Goal: Task Accomplishment & Management: Complete application form

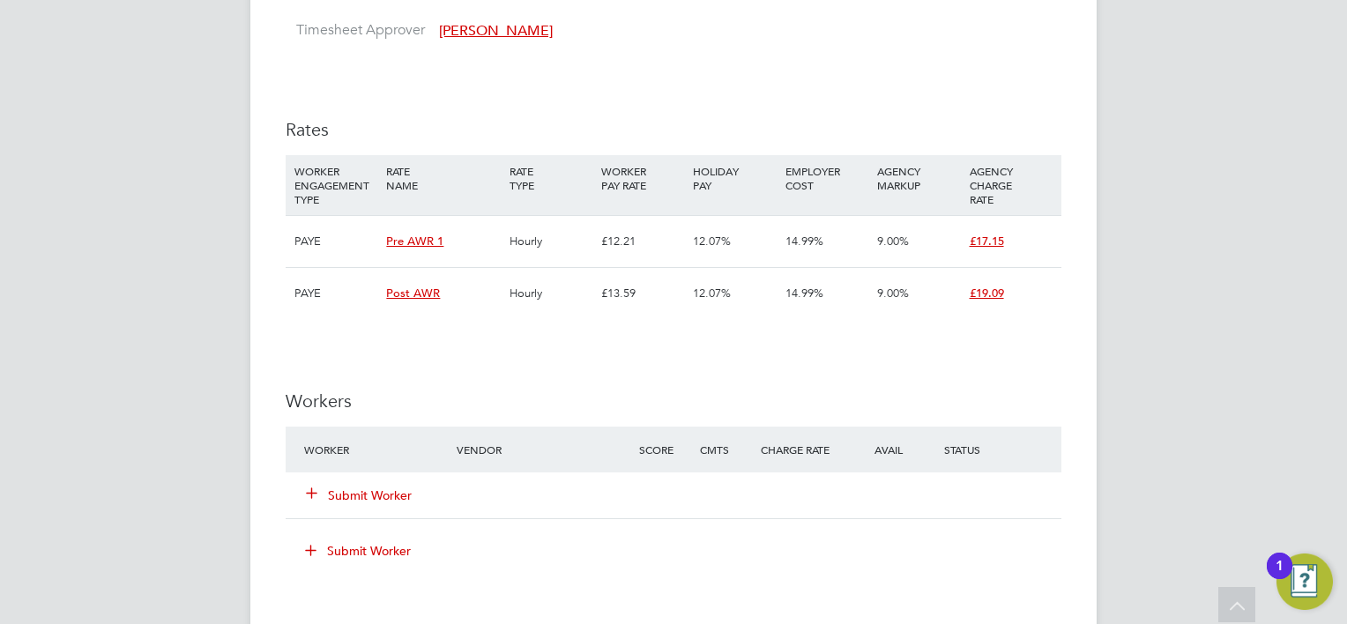
scroll to position [1939, 0]
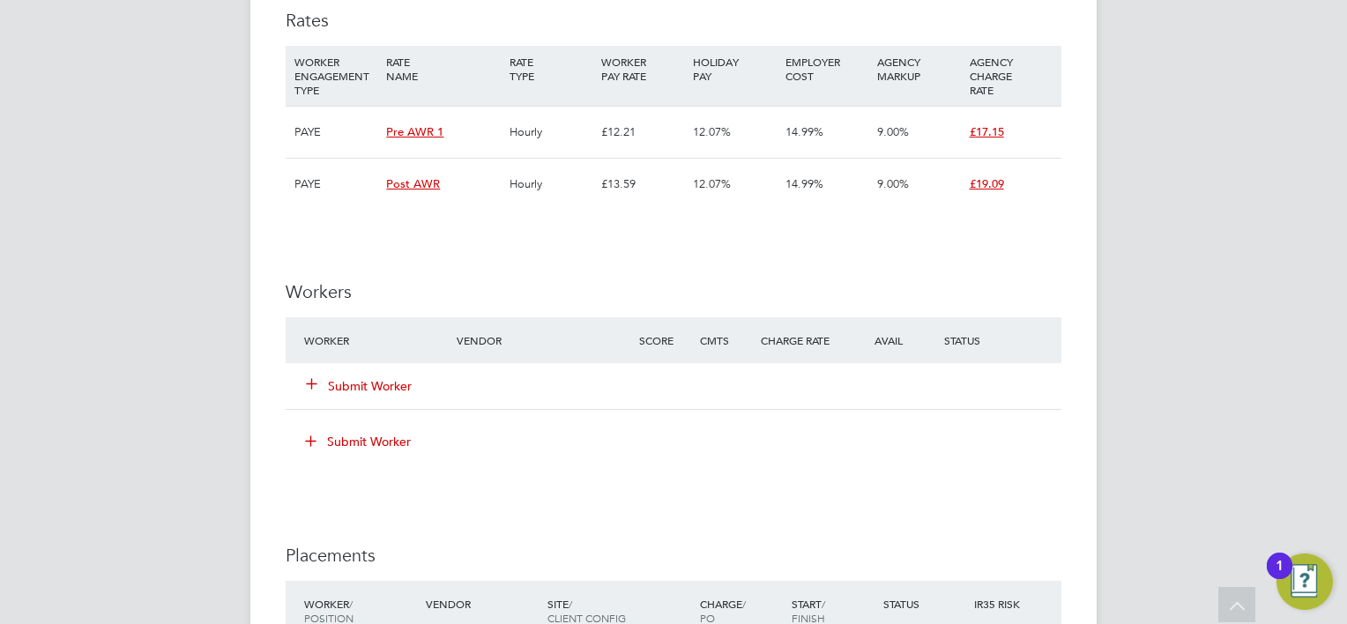
click at [391, 380] on button "Submit Worker" at bounding box center [360, 386] width 106 height 18
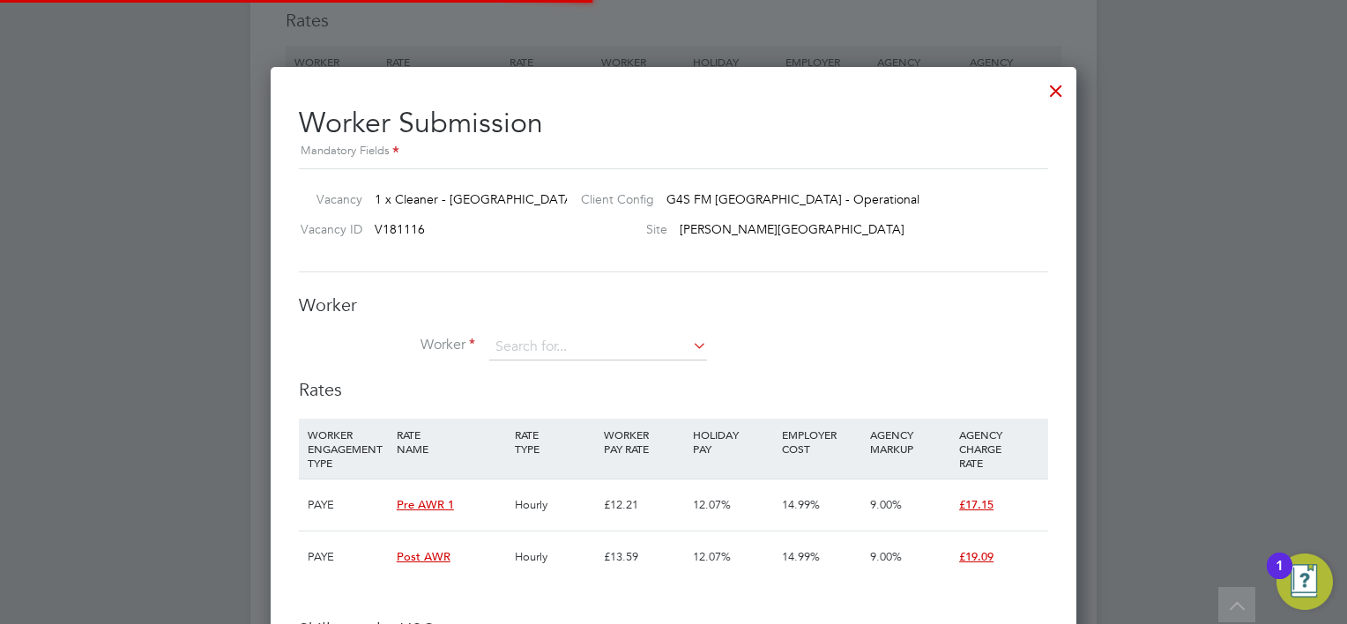
scroll to position [52, 120]
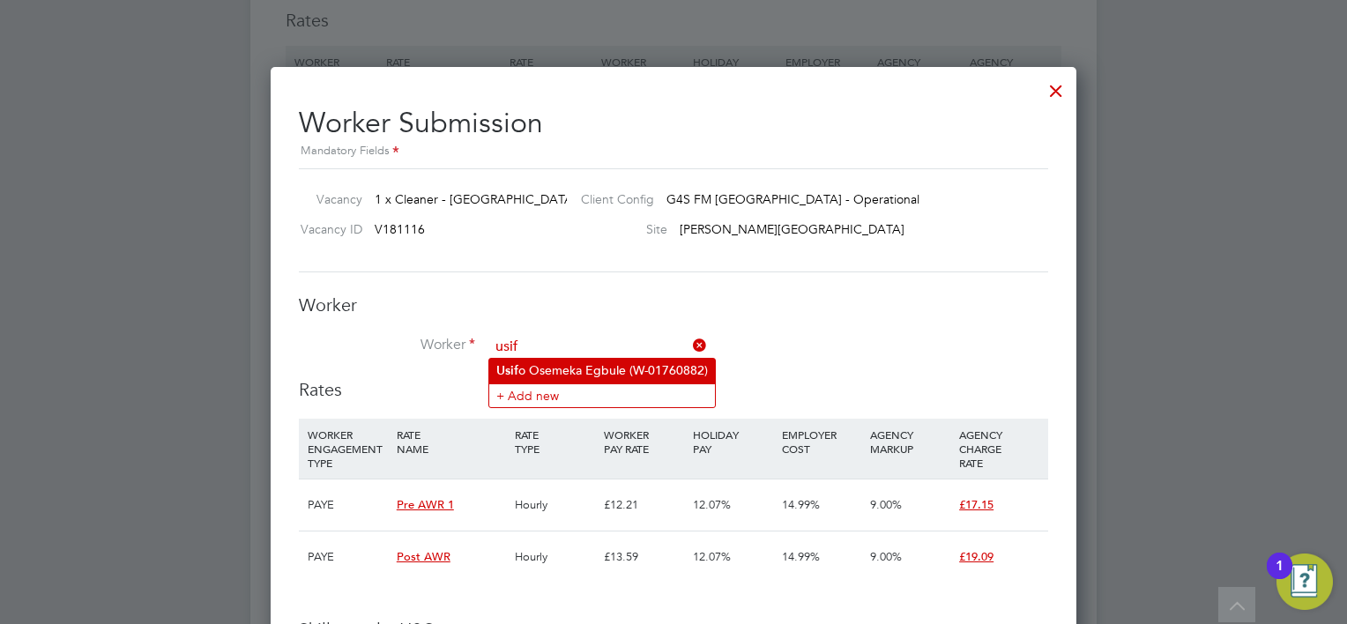
click at [531, 371] on li "Usif o Osemeka Egbule (W-01760882)" at bounding box center [602, 371] width 226 height 24
type input "[PERSON_NAME] Egbule (W-01760882)"
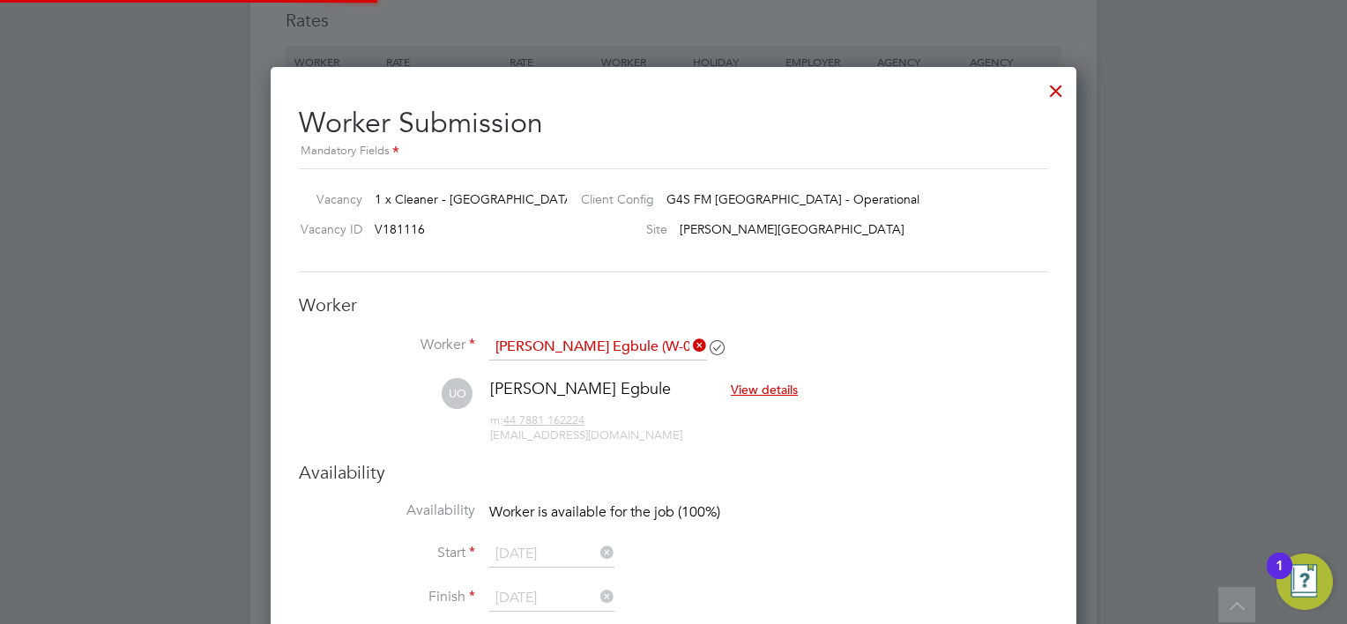
scroll to position [1795, 806]
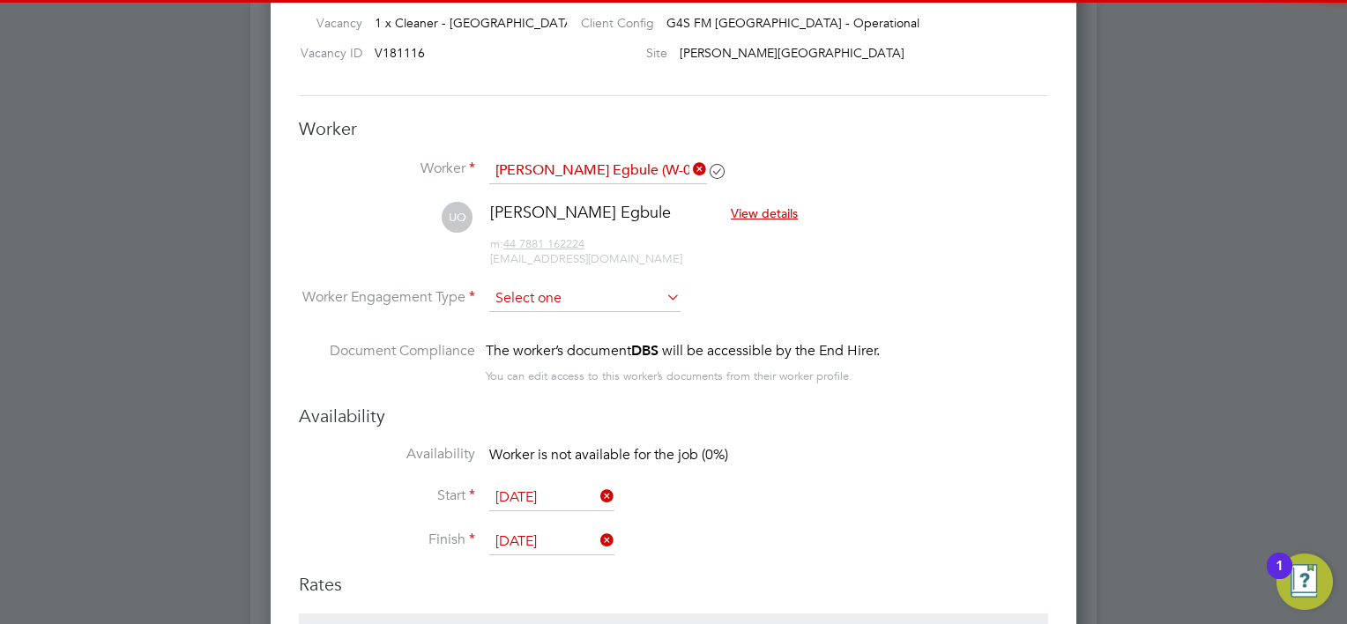
click at [537, 297] on input at bounding box center [584, 299] width 191 height 26
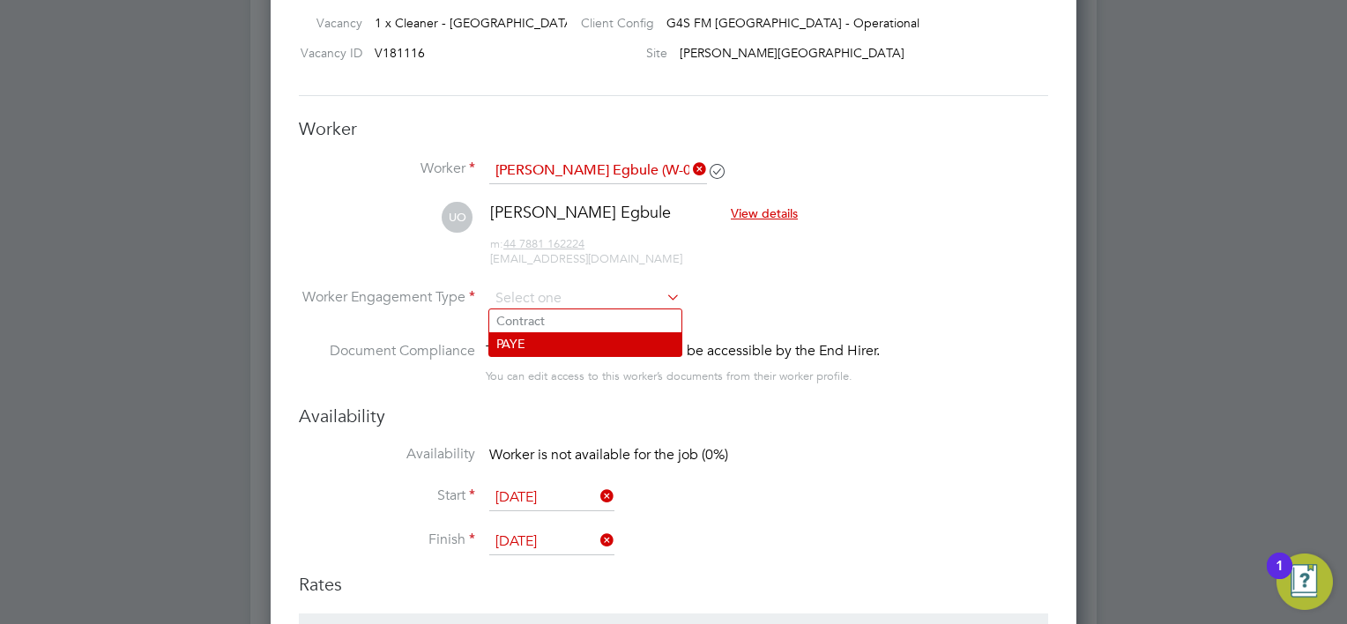
click at [538, 345] on li "PAYE" at bounding box center [585, 343] width 192 height 23
type input "PAYE"
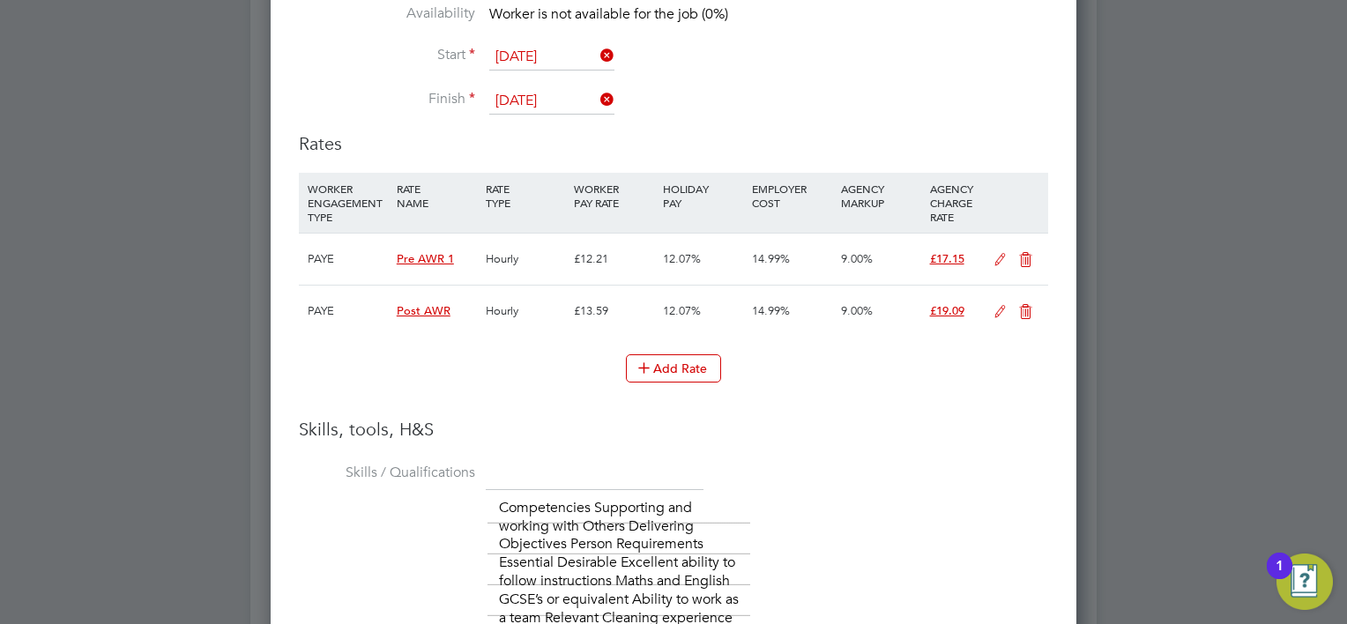
click at [993, 310] on icon at bounding box center [1000, 312] width 22 height 14
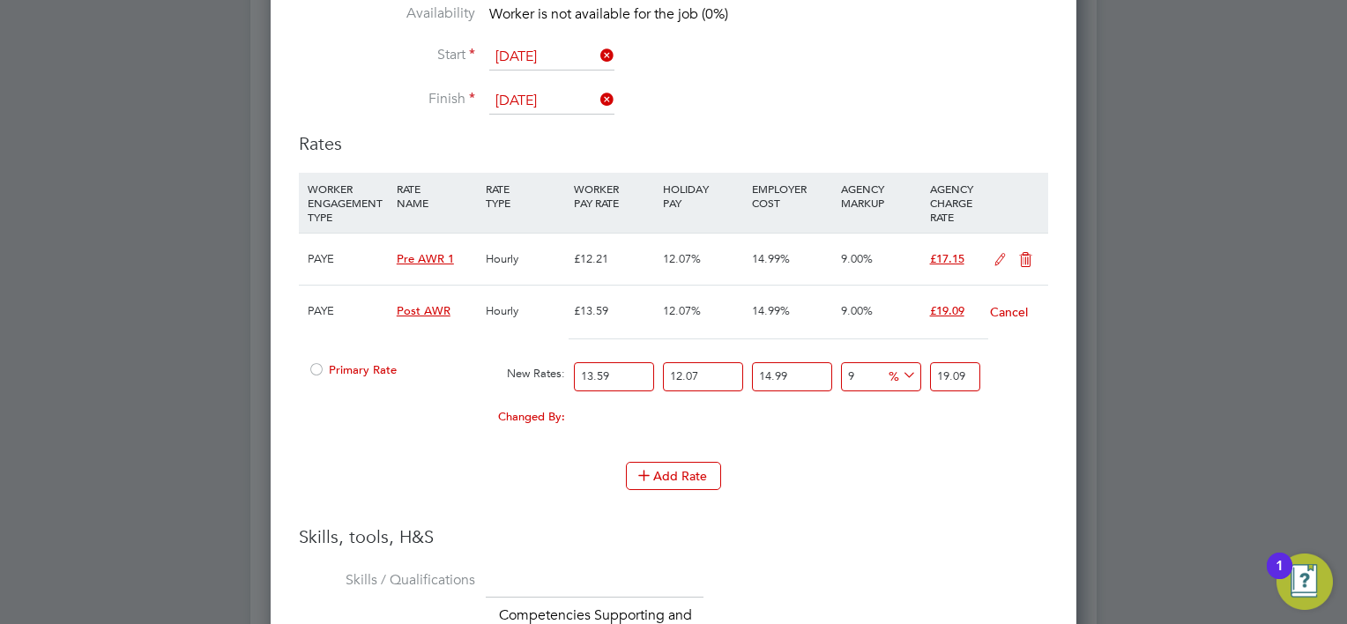
click at [308, 368] on div at bounding box center [317, 374] width 18 height 13
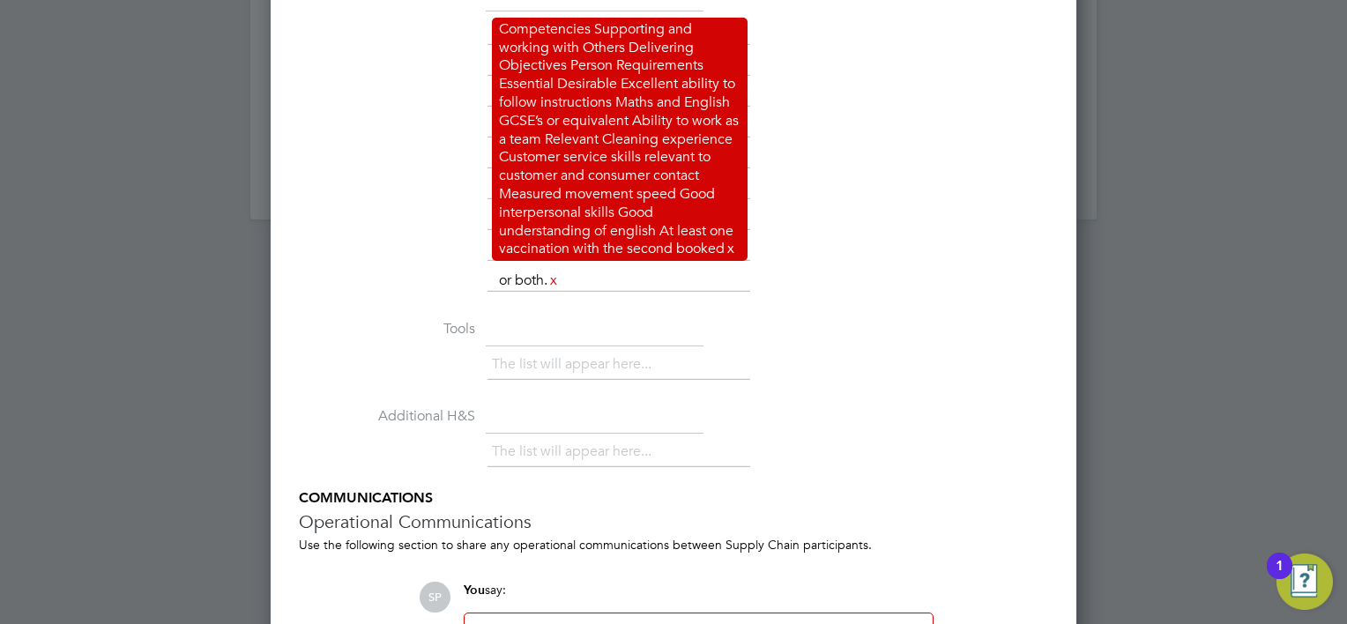
scroll to position [3330, 0]
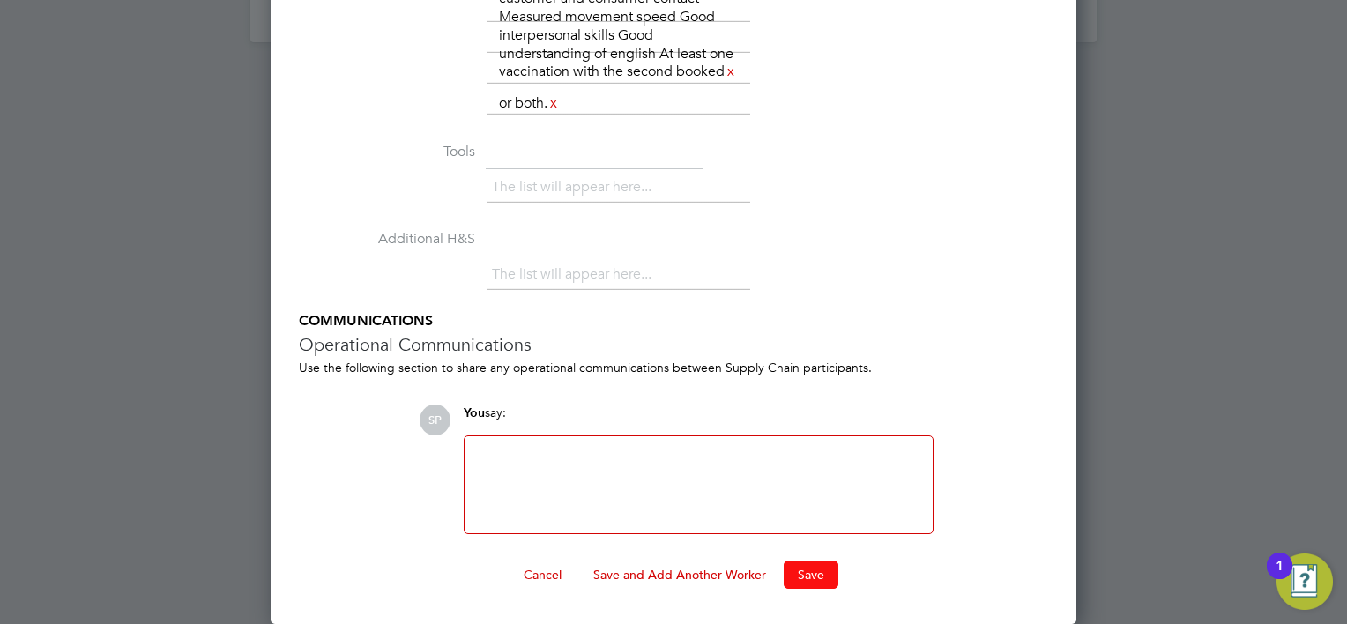
click at [828, 560] on button "Save" at bounding box center [810, 574] width 55 height 28
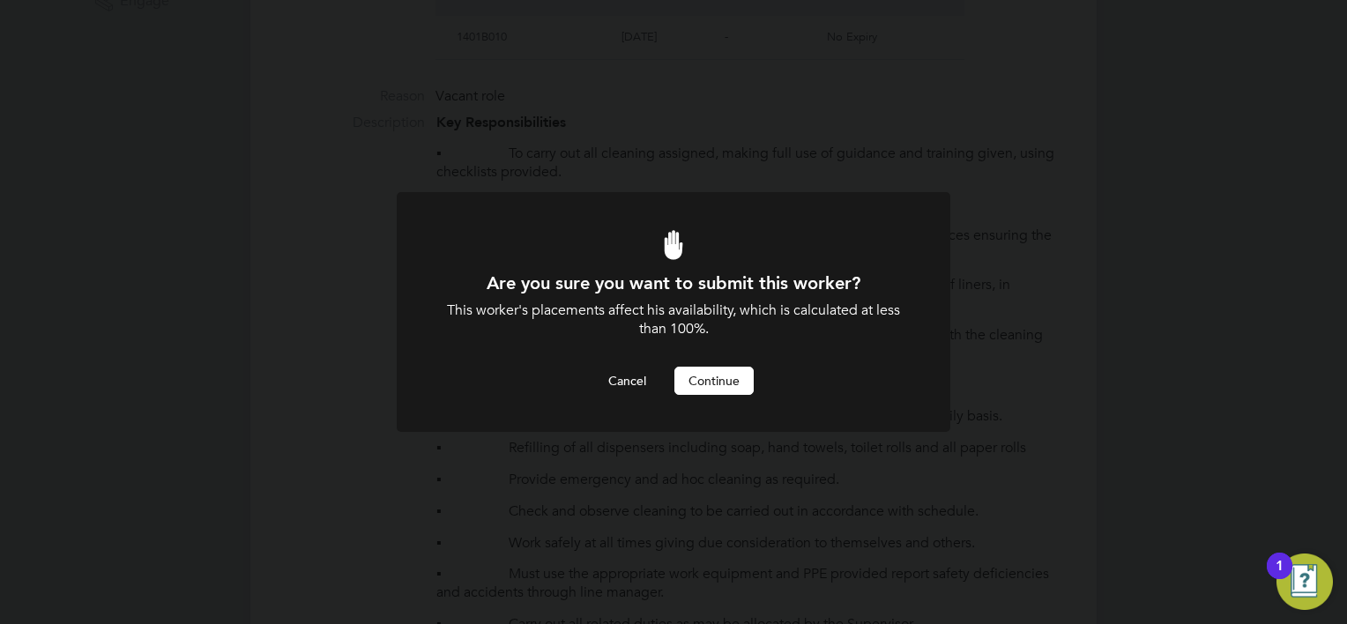
click at [721, 388] on button "Continue" at bounding box center [713, 381] width 79 height 28
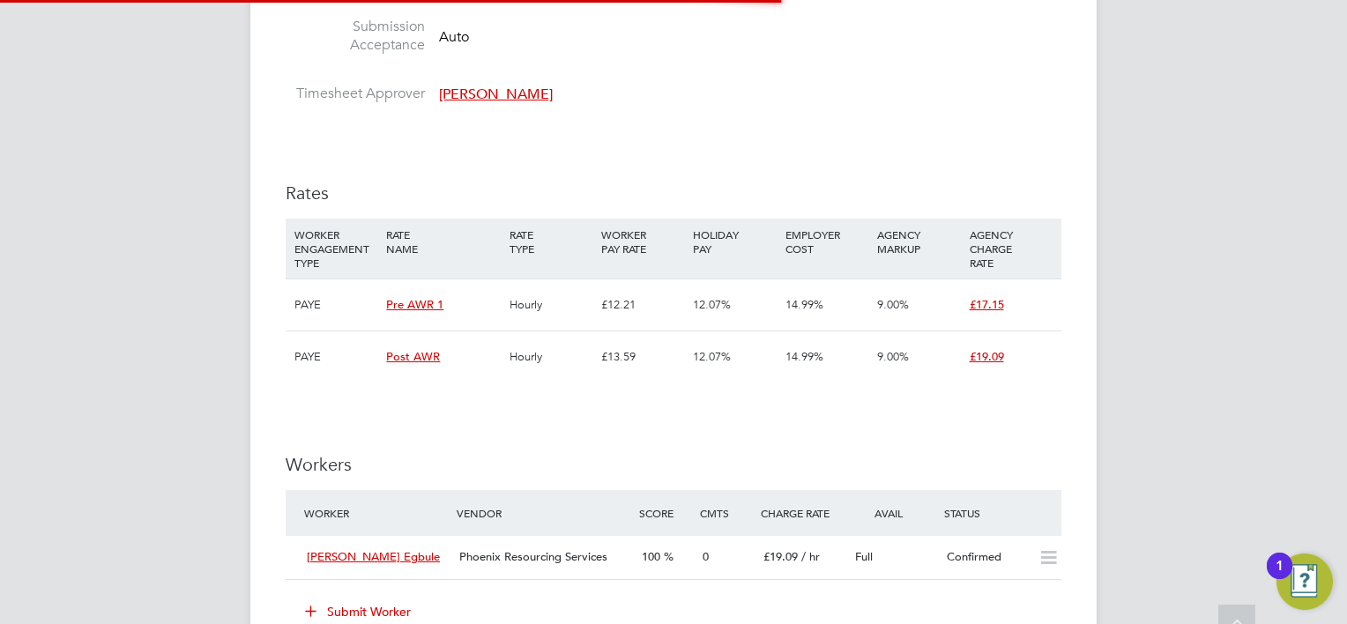
scroll to position [1939, 0]
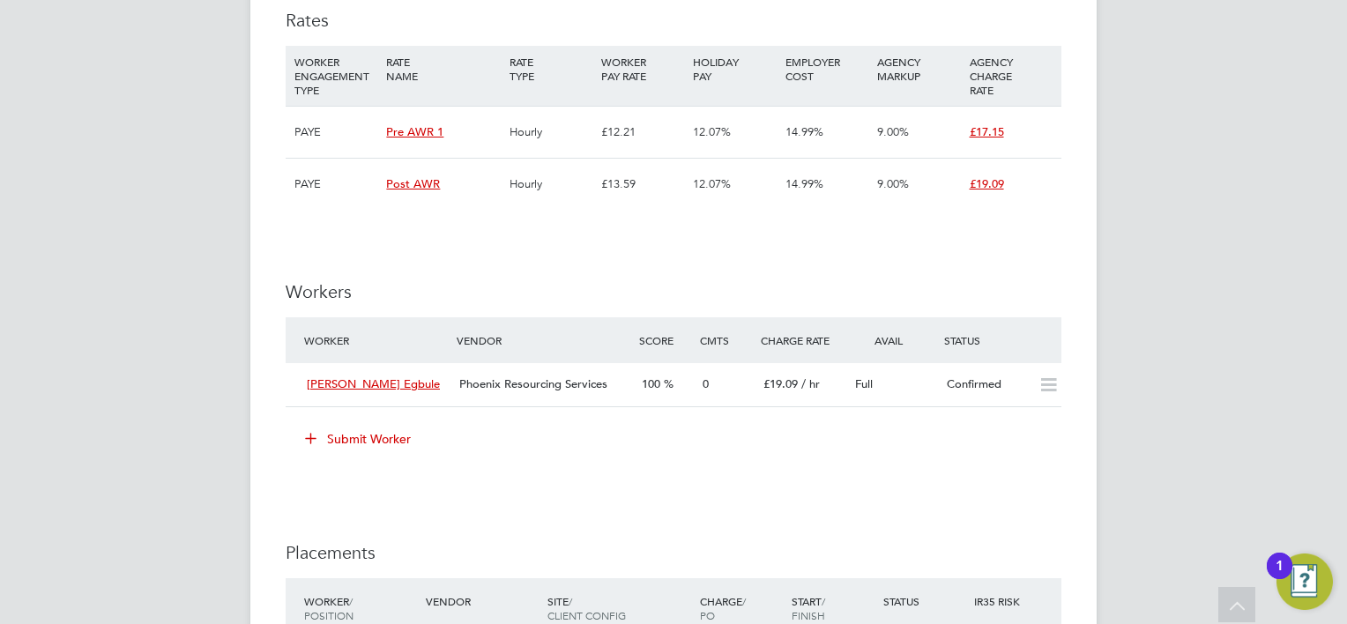
click at [1004, 389] on div "Confirmed" at bounding box center [985, 384] width 92 height 29
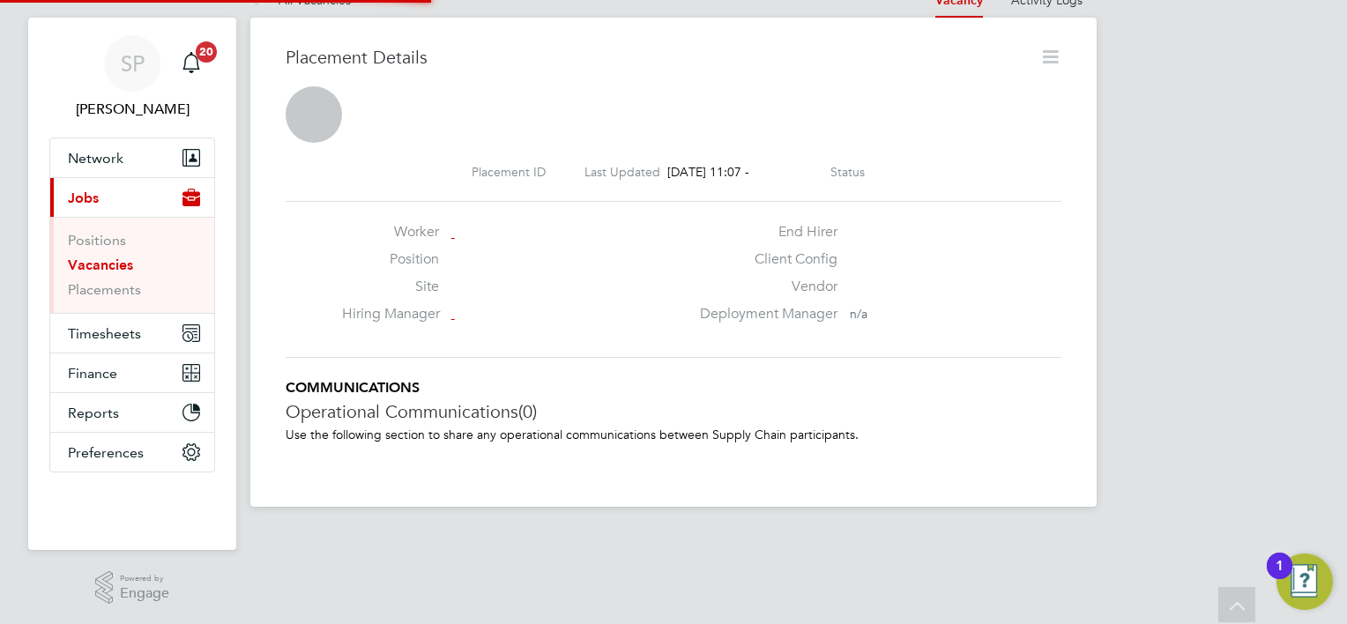
scroll to position [9, 8]
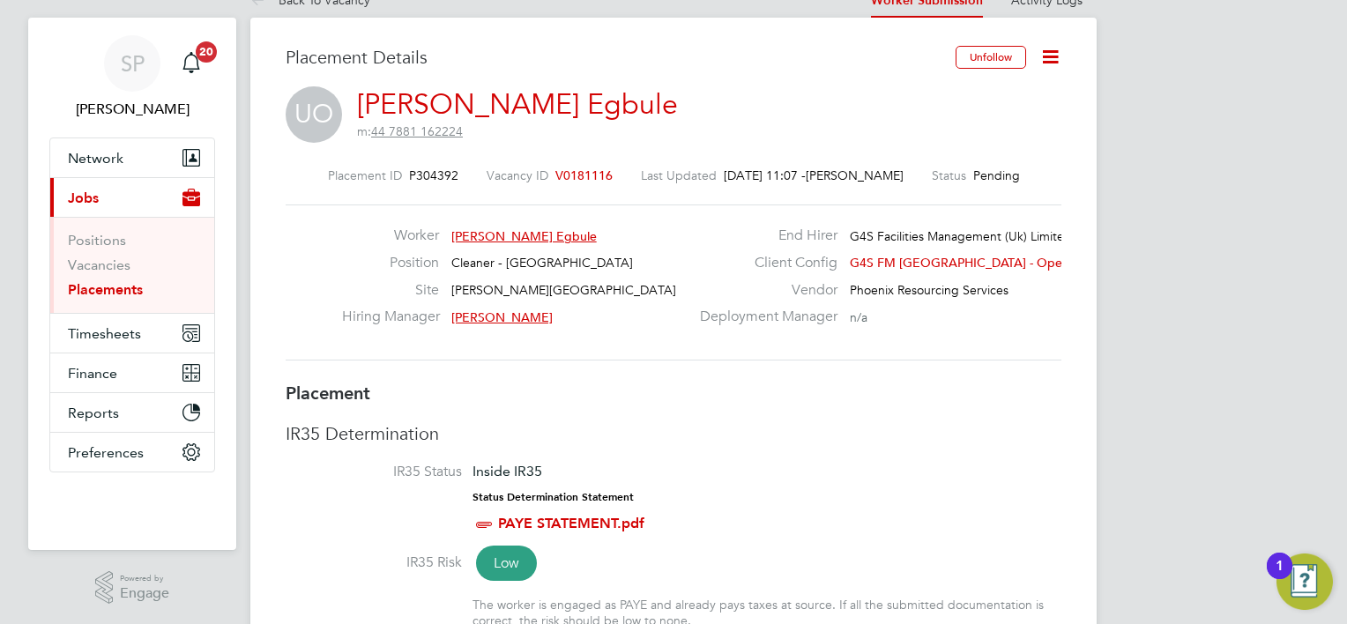
click at [1053, 52] on icon at bounding box center [1050, 57] width 22 height 22
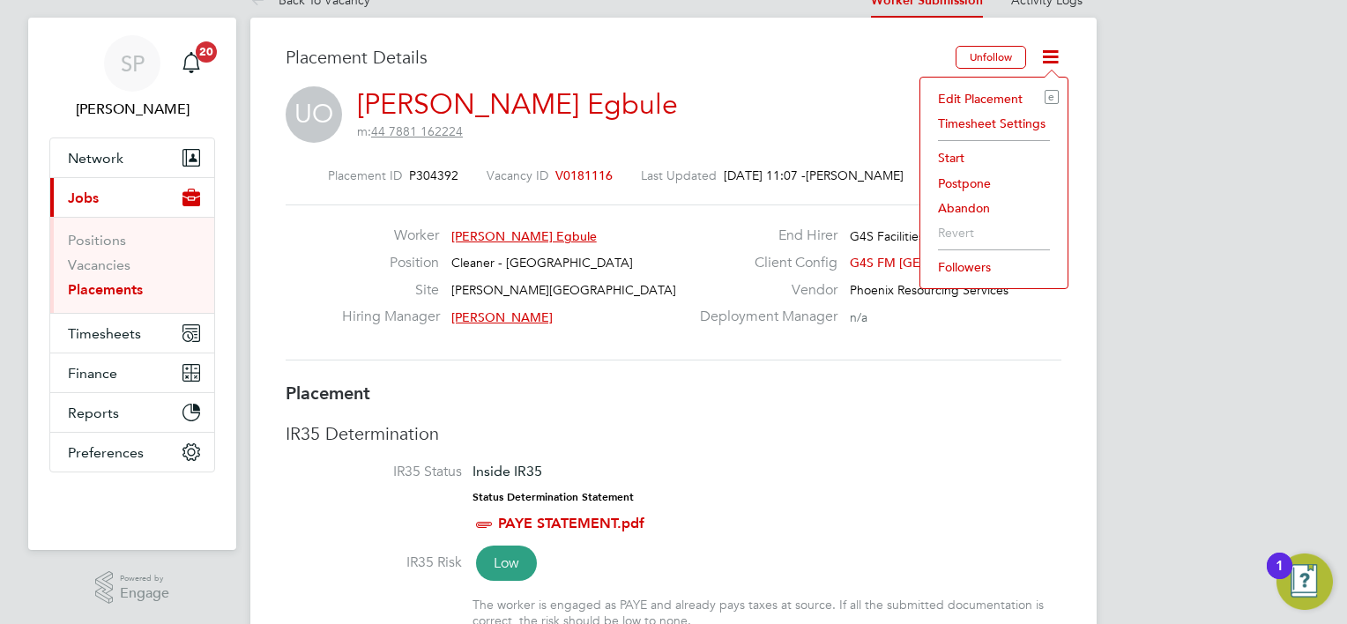
click at [956, 151] on li "Start" at bounding box center [994, 157] width 130 height 25
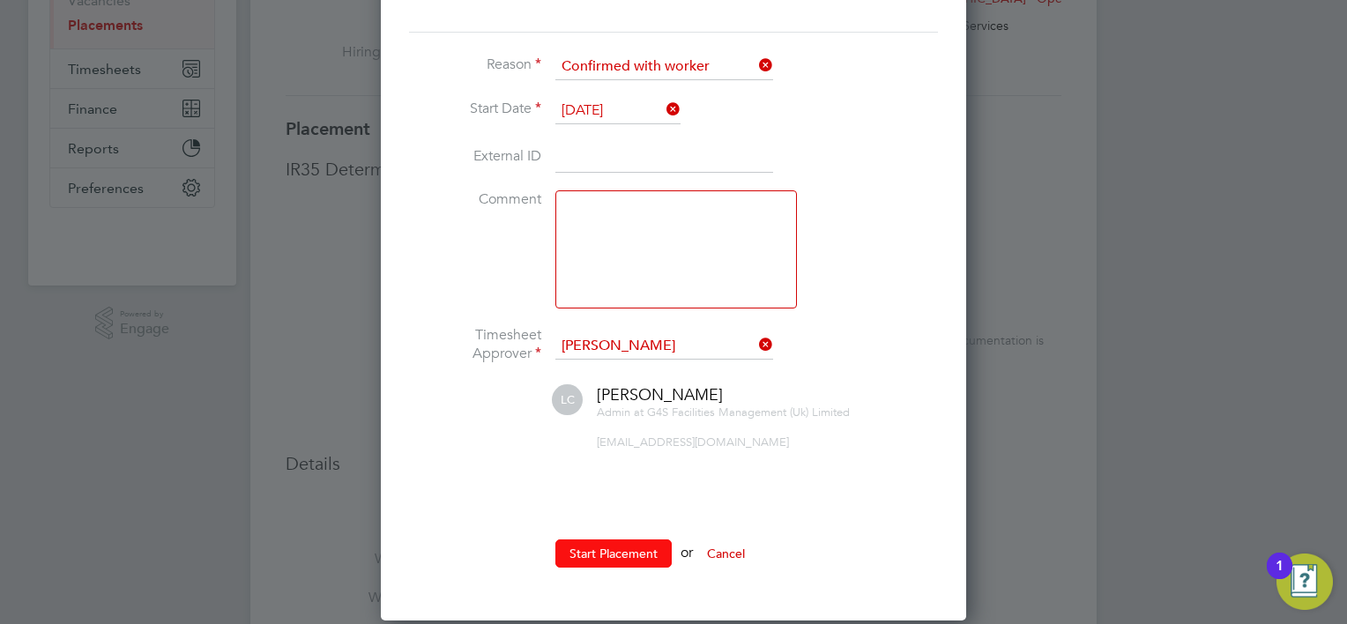
click at [592, 552] on button "Start Placement" at bounding box center [613, 553] width 116 height 28
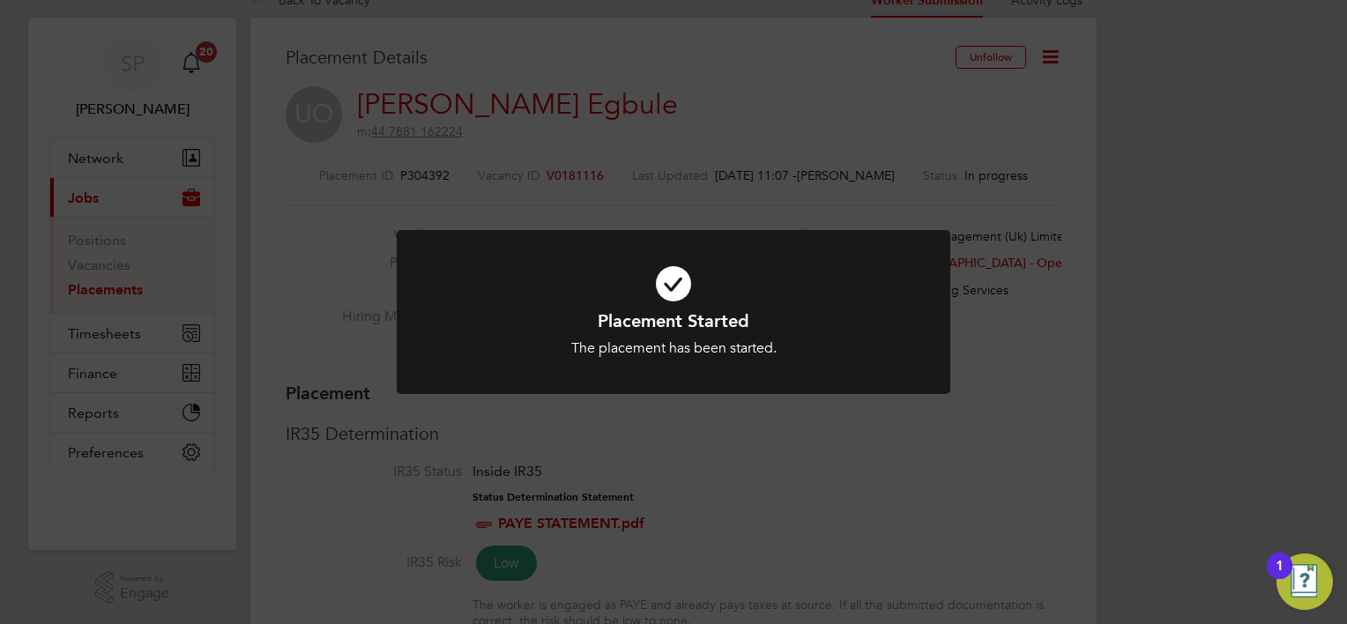
click at [335, 307] on div "Placement Started The placement has been started. Cancel Okay" at bounding box center [673, 312] width 1347 height 624
